Goal: Navigation & Orientation: Understand site structure

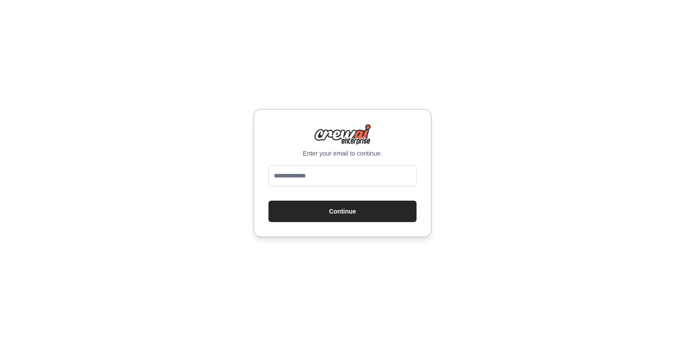
click at [319, 174] on input "email" at bounding box center [343, 175] width 148 height 21
click at [269, 201] on button "Continue" at bounding box center [343, 211] width 148 height 21
type input "**********"
click at [269, 201] on button "Continue" at bounding box center [343, 211] width 148 height 21
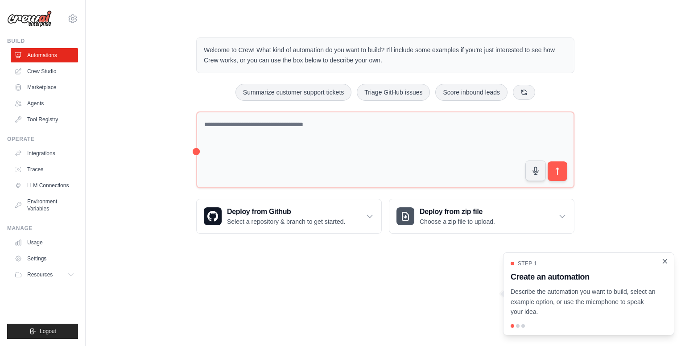
click at [662, 261] on icon "Close walkthrough" at bounding box center [665, 261] width 8 height 8
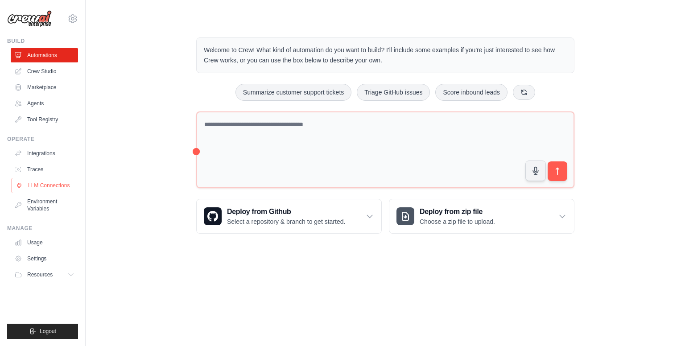
click at [39, 184] on link "LLM Connections" at bounding box center [45, 185] width 67 height 14
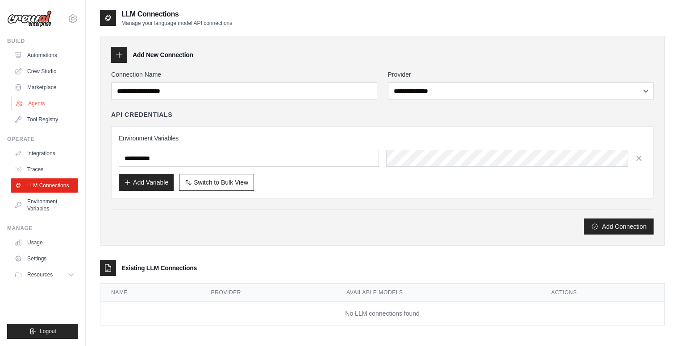
click at [48, 105] on link "Agents" at bounding box center [45, 103] width 67 height 14
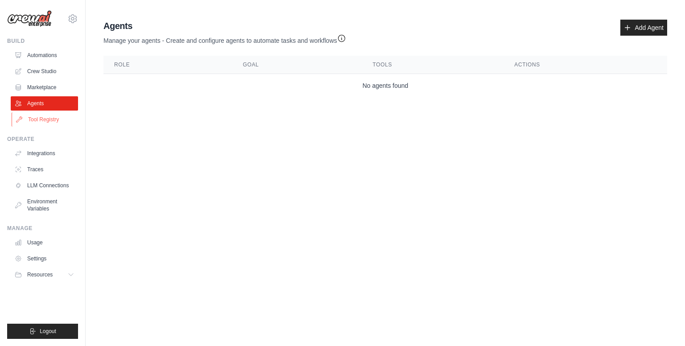
click at [47, 117] on link "Tool Registry" at bounding box center [45, 119] width 67 height 14
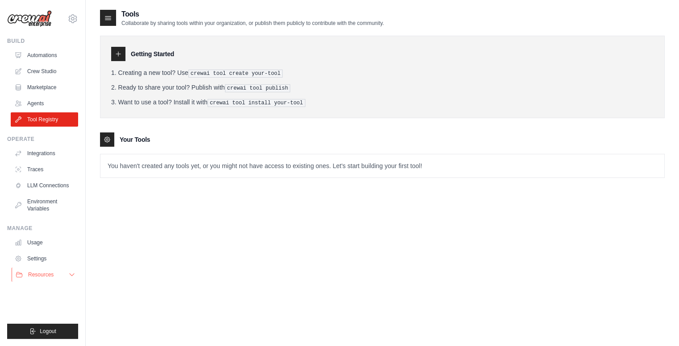
click at [46, 277] on span "Resources" at bounding box center [40, 274] width 25 height 7
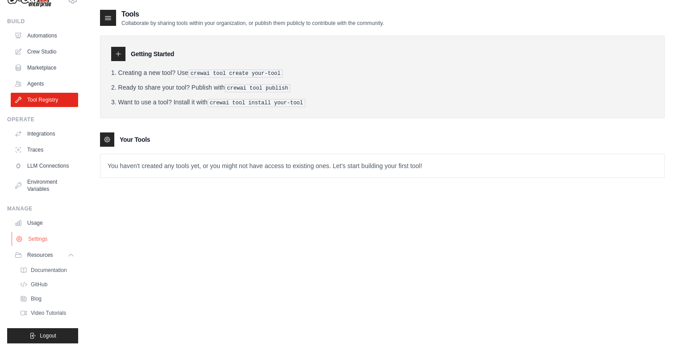
scroll to position [31, 0]
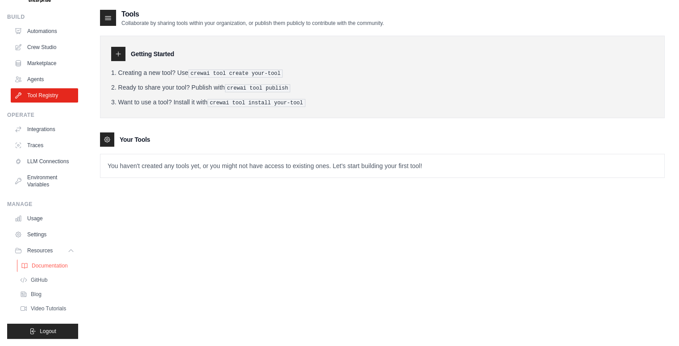
click at [50, 265] on span "Documentation" at bounding box center [50, 265] width 36 height 7
